Goal: Task Accomplishment & Management: Manage account settings

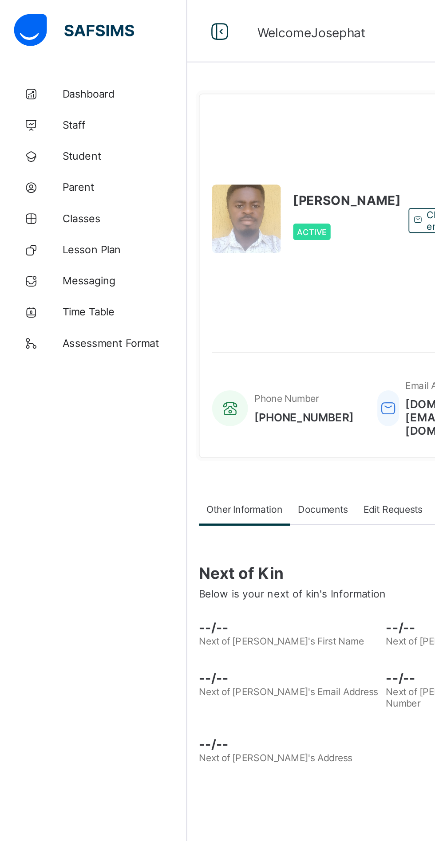
click at [41, 111] on link "Parent" at bounding box center [53, 107] width 106 height 18
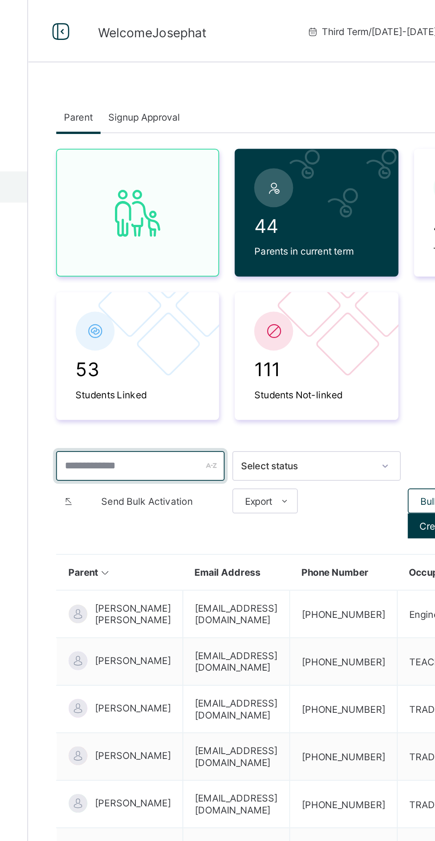
click at [178, 267] on input "text" at bounding box center [170, 265] width 96 height 17
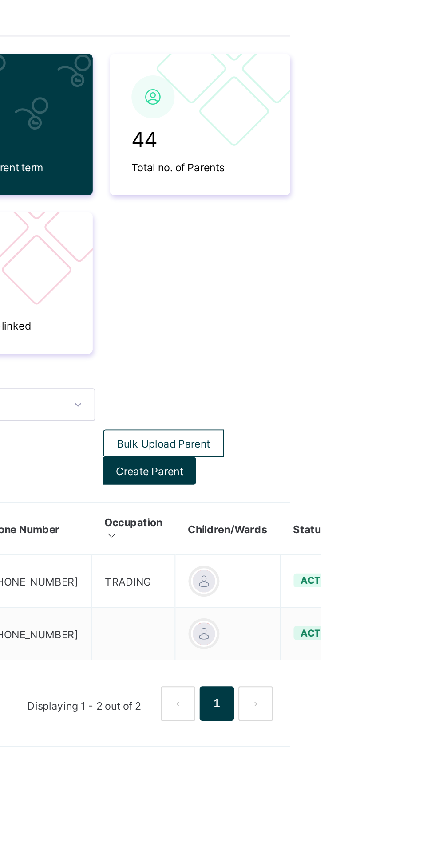
type input "********"
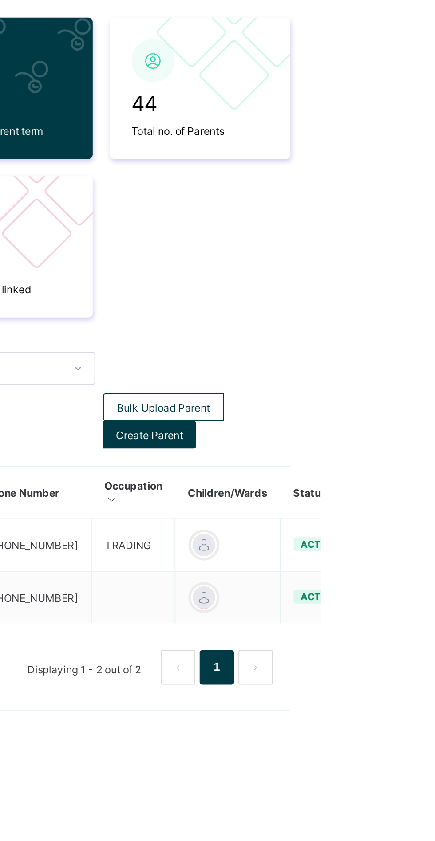
click at [0, 0] on div "Delete Parent" at bounding box center [0, 0] width 0 height 0
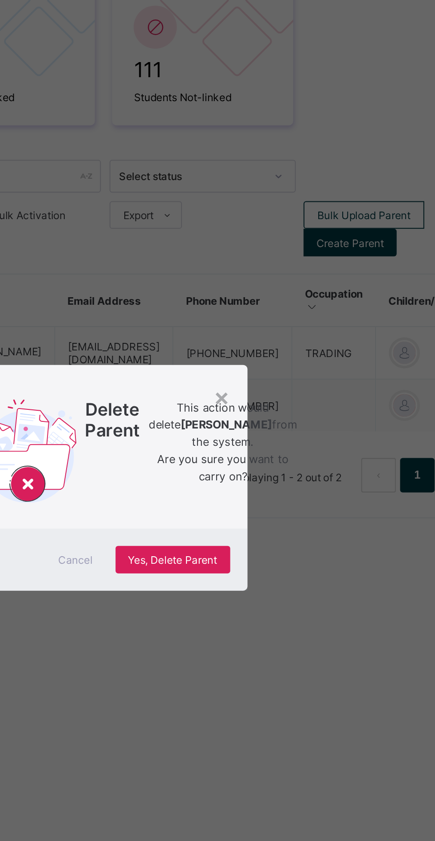
click at [278, 466] on span "Yes, Delete Parent" at bounding box center [255, 462] width 46 height 7
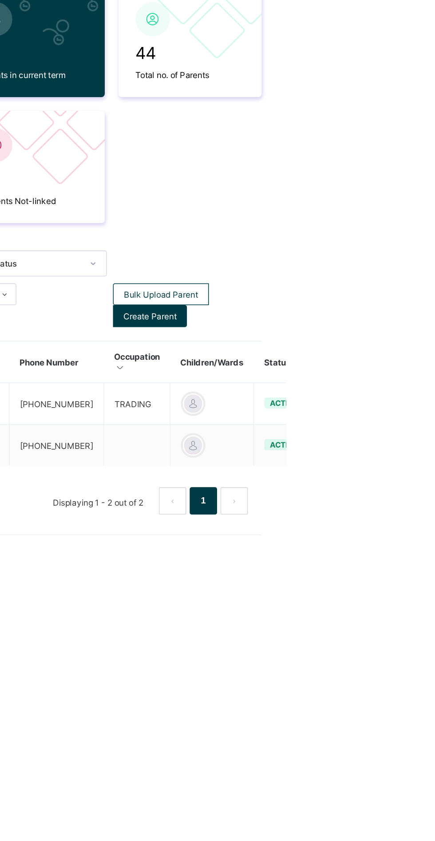
click at [0, 0] on ul "Edit Parent View Profile Reset Password Resend Activation Link Change Email Lin…" at bounding box center [0, 0] width 0 height 0
click at [0, 0] on div "Edit Parent" at bounding box center [0, 0] width 0 height 0
select select "**"
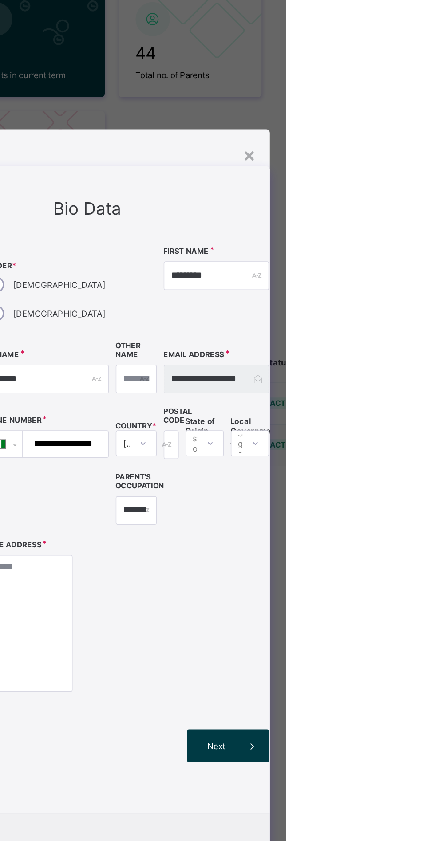
click at [415, 202] on div "×" at bounding box center [411, 194] width 8 height 15
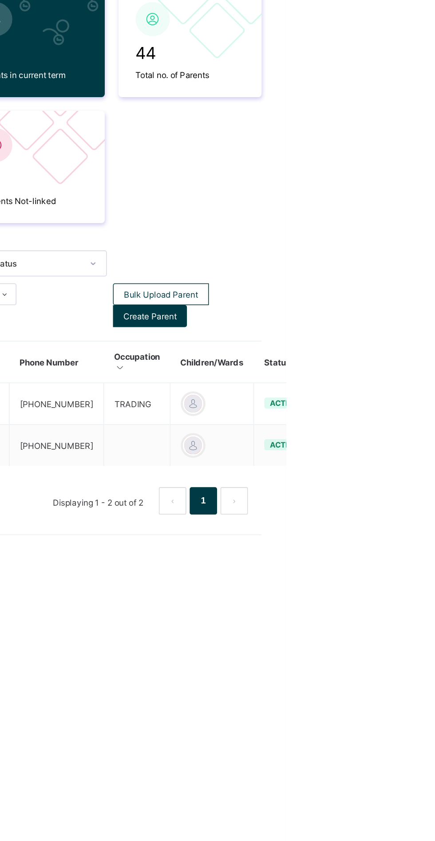
click at [0, 0] on ul "Edit Parent View Profile Reset Password Resend Activation Link Change Email Lin…" at bounding box center [0, 0] width 0 height 0
click at [0, 0] on div "Resend Activation Link" at bounding box center [0, 0] width 0 height 0
click at [434, 550] on html "Welcome Josephat Third Term / [DATE]-[DATE] Josephat ONYEKWELU [DOMAIN_NAME][EM…" at bounding box center [217, 420] width 435 height 841
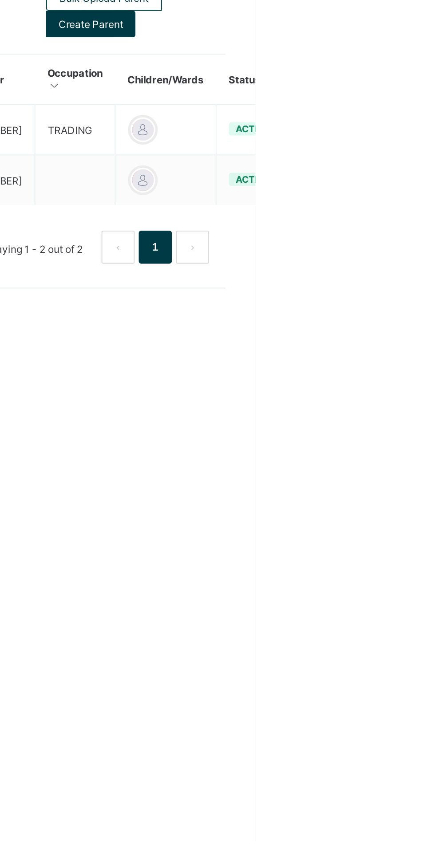
click at [0, 0] on div "View Profile" at bounding box center [0, 0] width 0 height 0
